Goal: Transaction & Acquisition: Purchase product/service

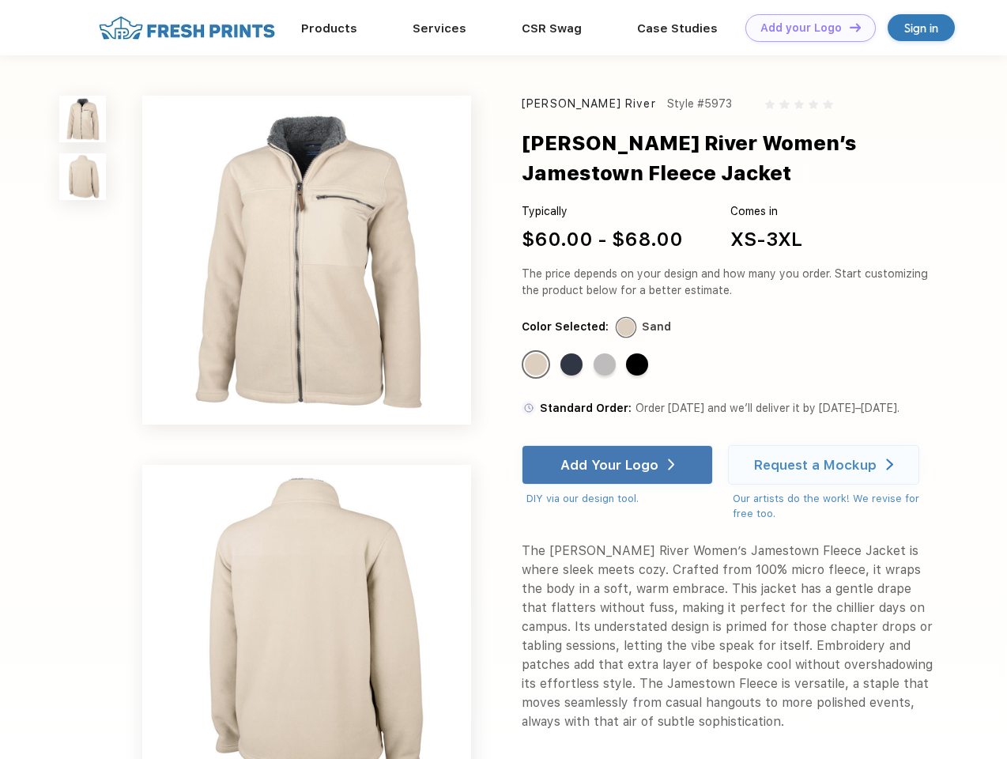
click at [805, 28] on link "Add your Logo Design Tool" at bounding box center [810, 28] width 130 height 28
click at [0, 0] on div "Design Tool" at bounding box center [0, 0] width 0 height 0
click at [848, 27] on link "Add your Logo Design Tool" at bounding box center [810, 28] width 130 height 28
click at [83, 119] on img at bounding box center [82, 119] width 47 height 47
click at [83, 177] on img at bounding box center [82, 176] width 47 height 47
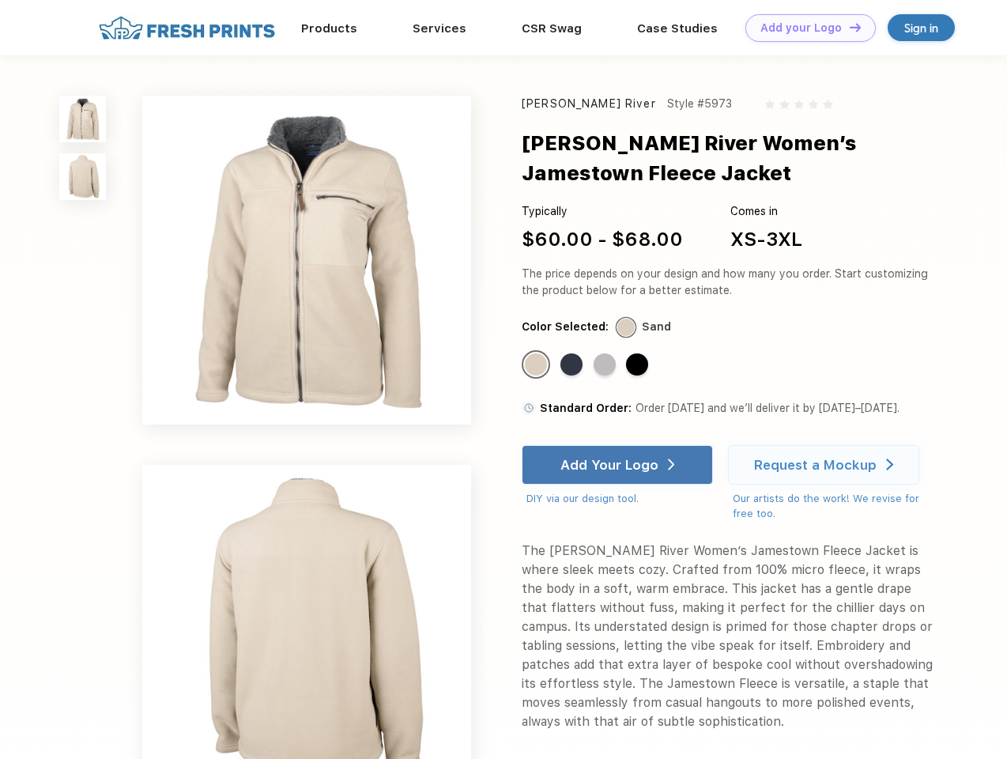
click at [537, 365] on div "Standard Color" at bounding box center [536, 364] width 22 height 22
click at [573, 365] on div "Standard Color" at bounding box center [571, 364] width 22 height 22
click at [606, 365] on div "Standard Color" at bounding box center [605, 364] width 22 height 22
click at [639, 365] on div "Standard Color" at bounding box center [637, 364] width 22 height 22
click at [619, 465] on div "Add Your Logo" at bounding box center [609, 465] width 98 height 16
